Goal: Transaction & Acquisition: Purchase product/service

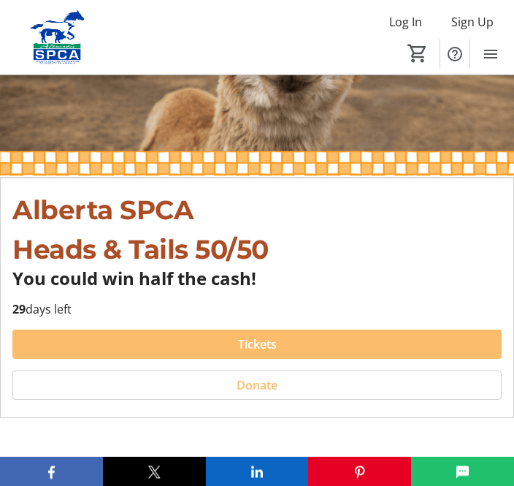
scroll to position [188, 0]
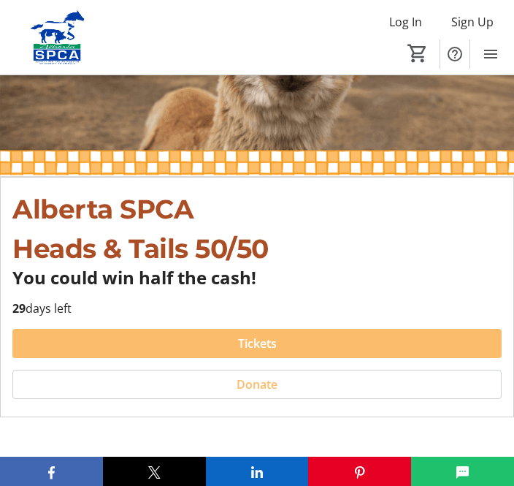
click at [238, 333] on span at bounding box center [256, 343] width 489 height 35
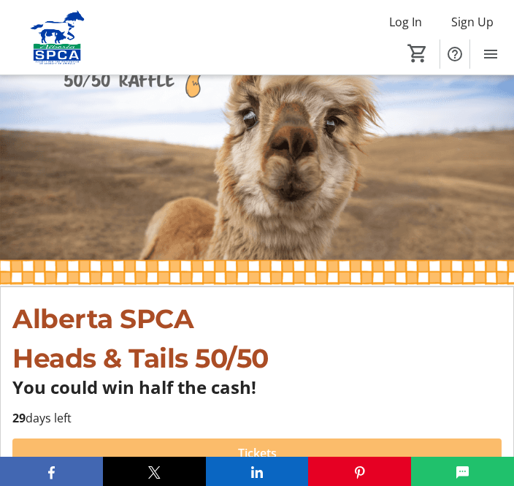
scroll to position [188, 0]
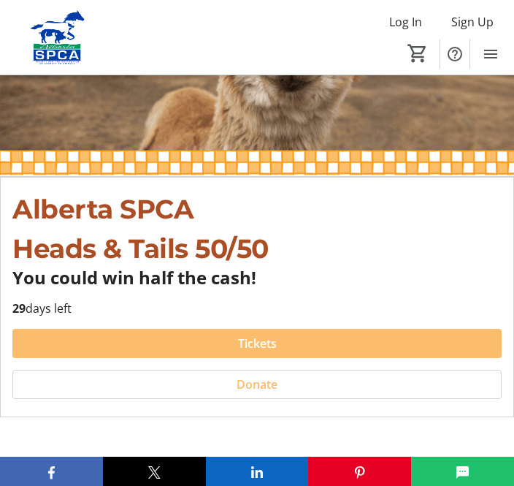
click at [42, 372] on span at bounding box center [257, 384] width 488 height 35
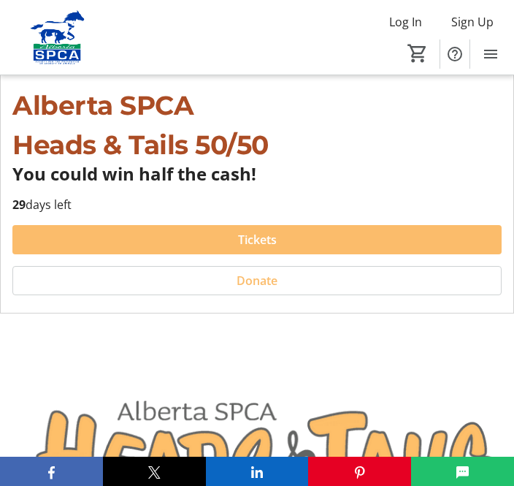
scroll to position [288, 0]
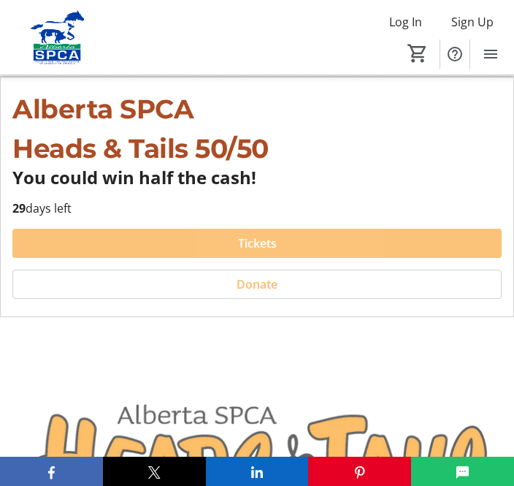
click at [261, 241] on span "Tickets" at bounding box center [257, 243] width 39 height 18
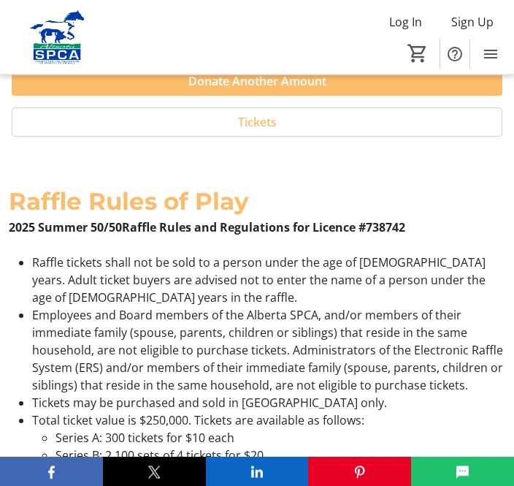
scroll to position [3719, 0]
